Goal: Task Accomplishment & Management: Complete application form

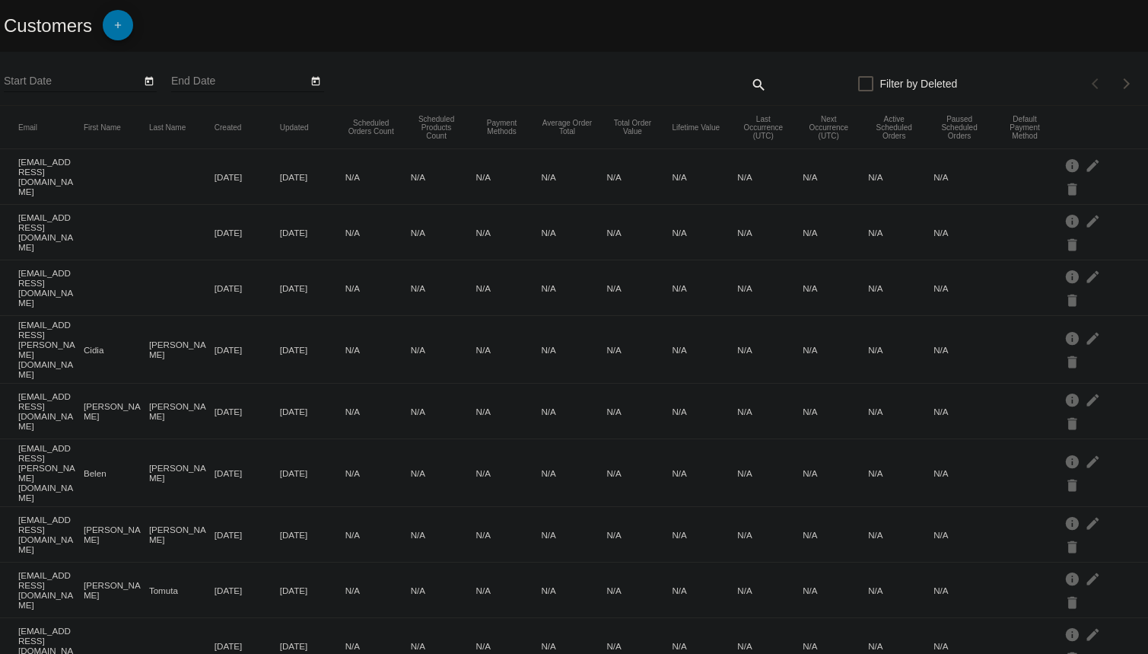
click at [45, 84] on input "Start Date" at bounding box center [72, 81] width 137 height 12
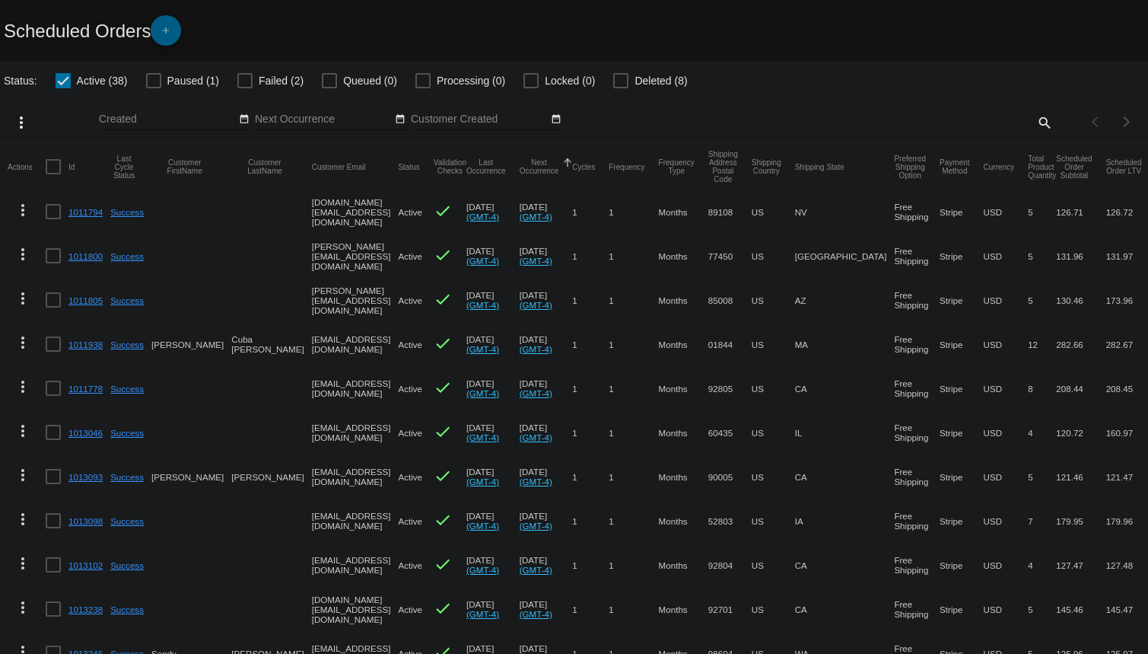
click at [164, 36] on mat-icon "add" at bounding box center [166, 34] width 18 height 18
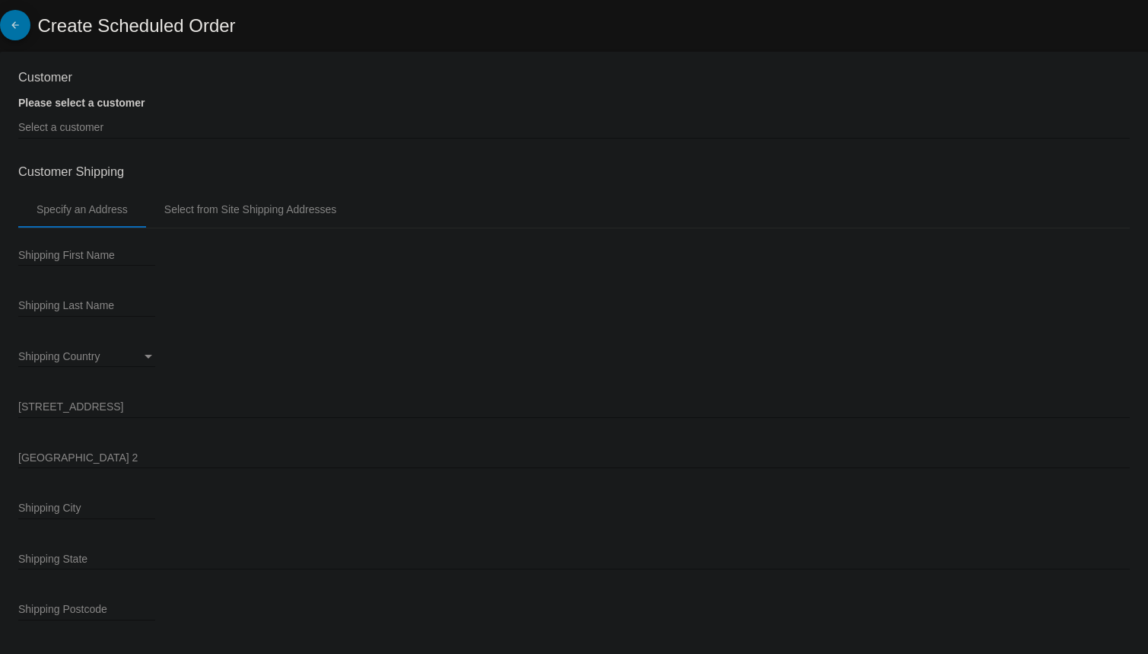
type input "[DATE]"
click at [81, 122] on input "Select a customer" at bounding box center [574, 128] width 1112 height 12
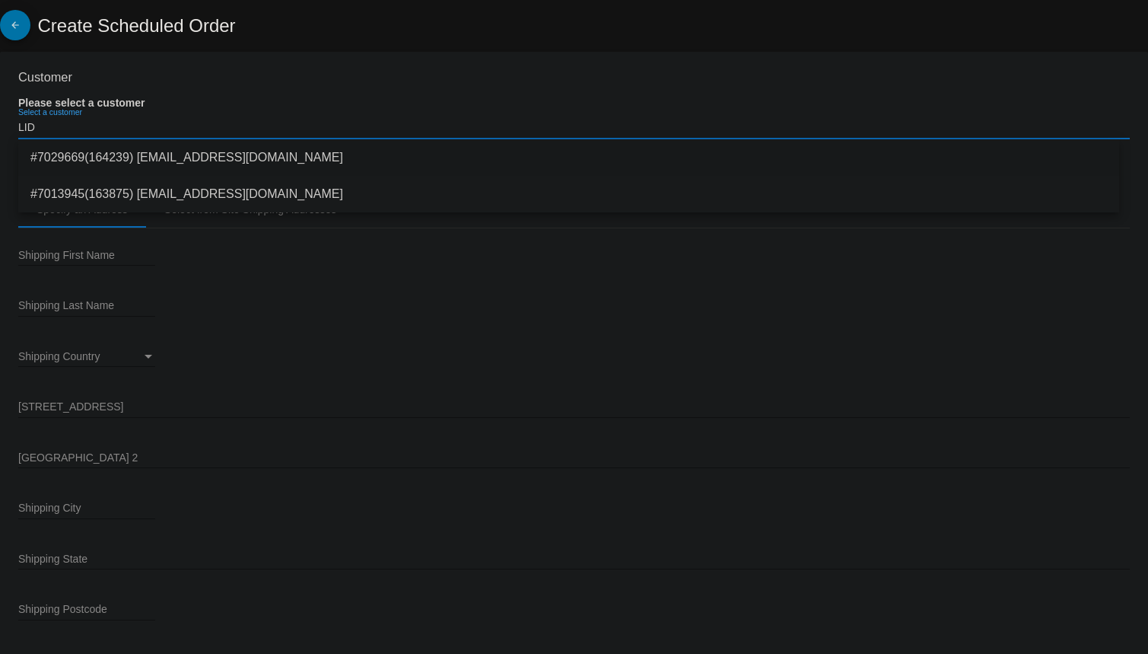
type input "LID"
click at [202, 156] on span "#7029669(164239) [EMAIL_ADDRESS][DOMAIN_NAME]" at bounding box center [568, 157] width 1077 height 37
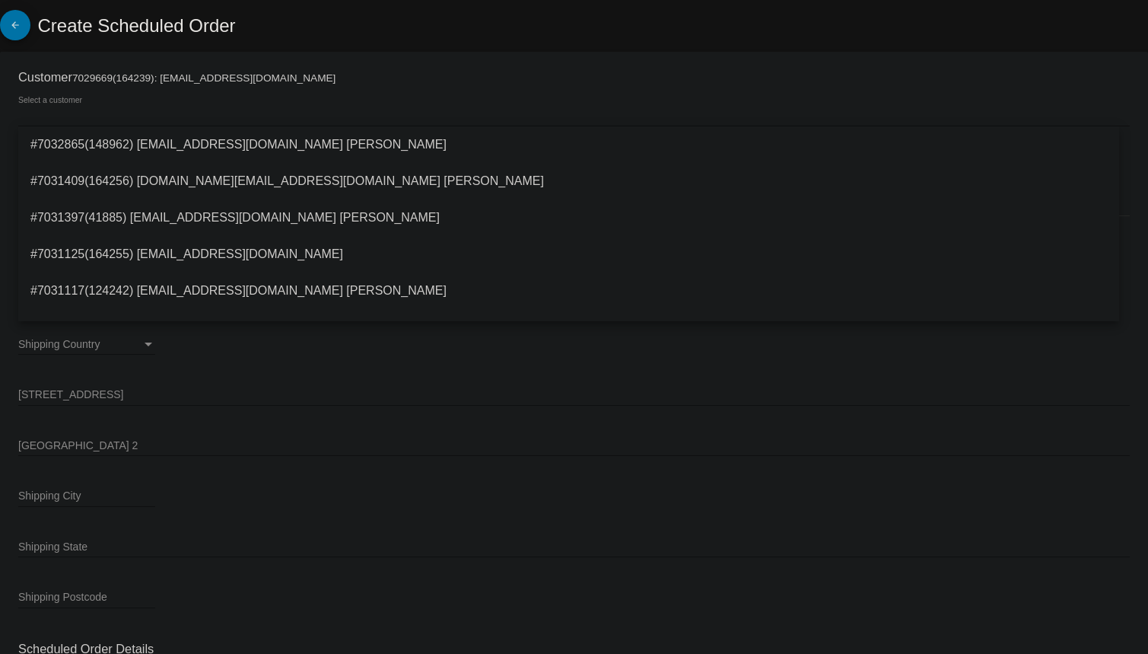
click at [55, 97] on div "Select a customer" at bounding box center [574, 112] width 1112 height 30
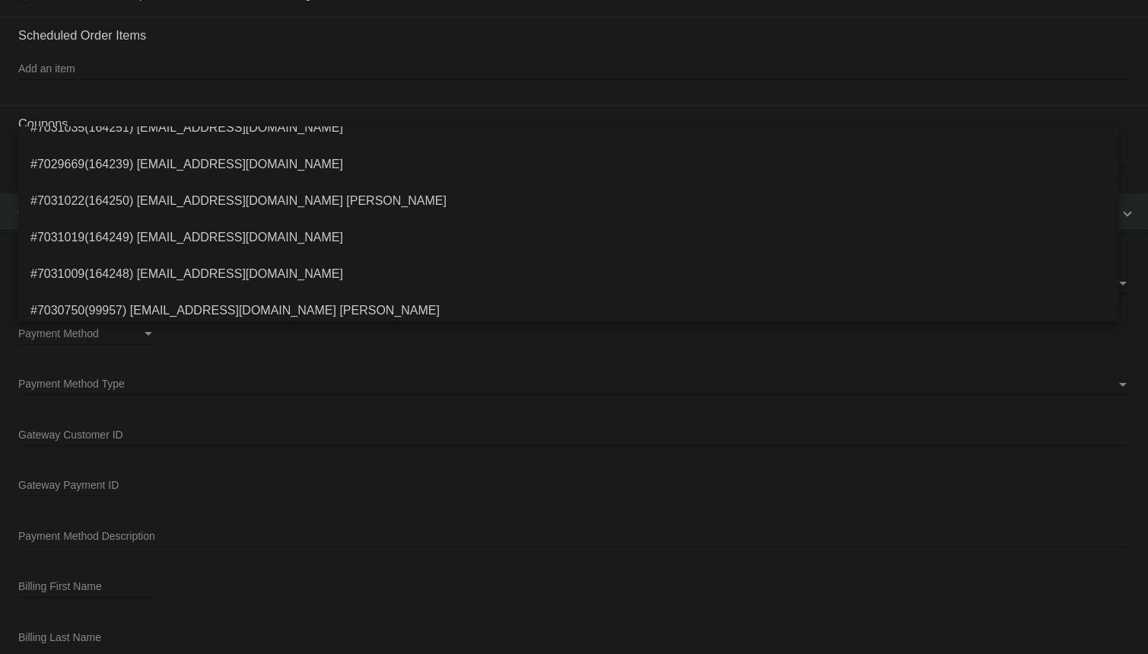
scroll to position [829, 0]
